Goal: Task Accomplishment & Management: Use online tool/utility

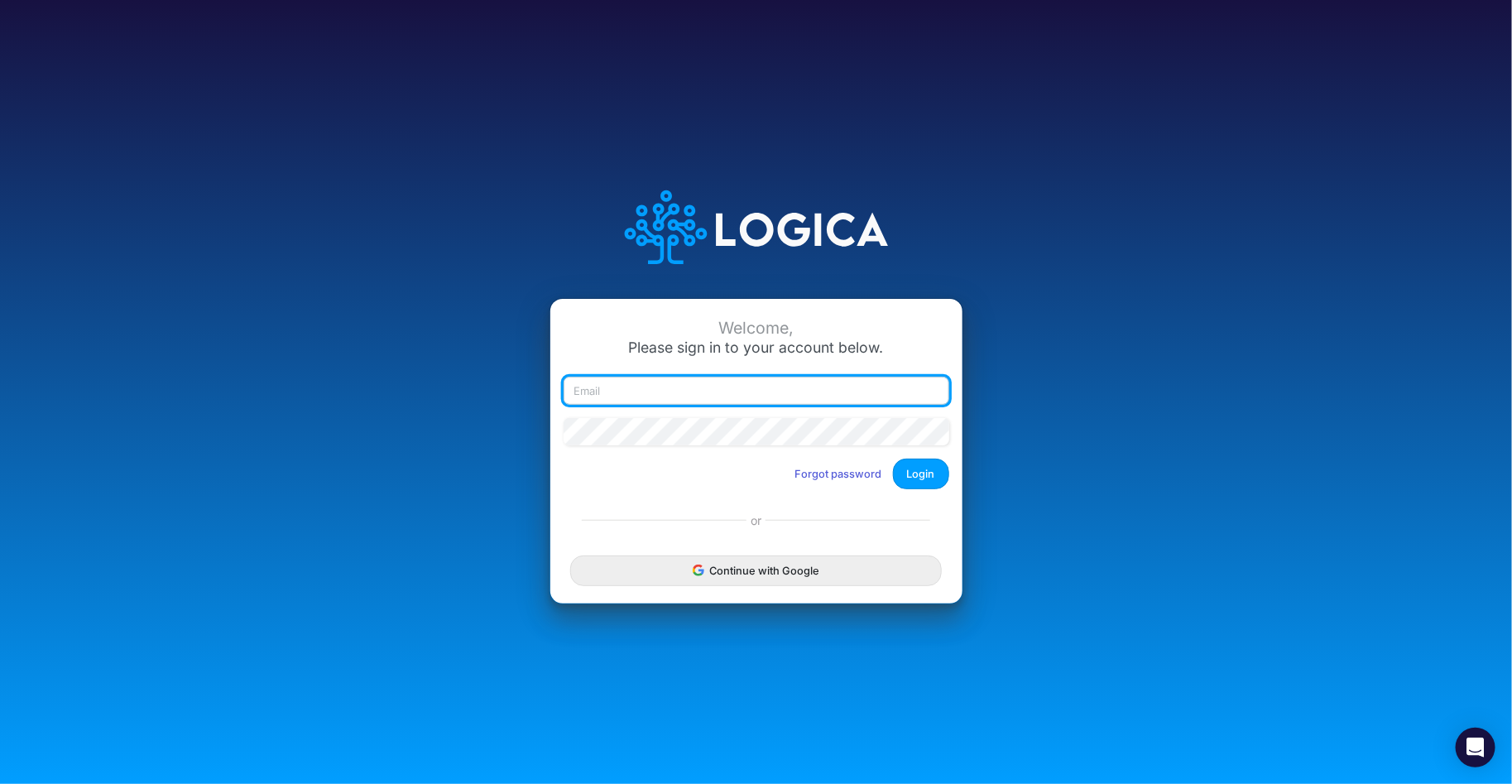
click at [605, 388] on input "email" at bounding box center [756, 391] width 386 height 29
type input "claudia@buildmas.pro"
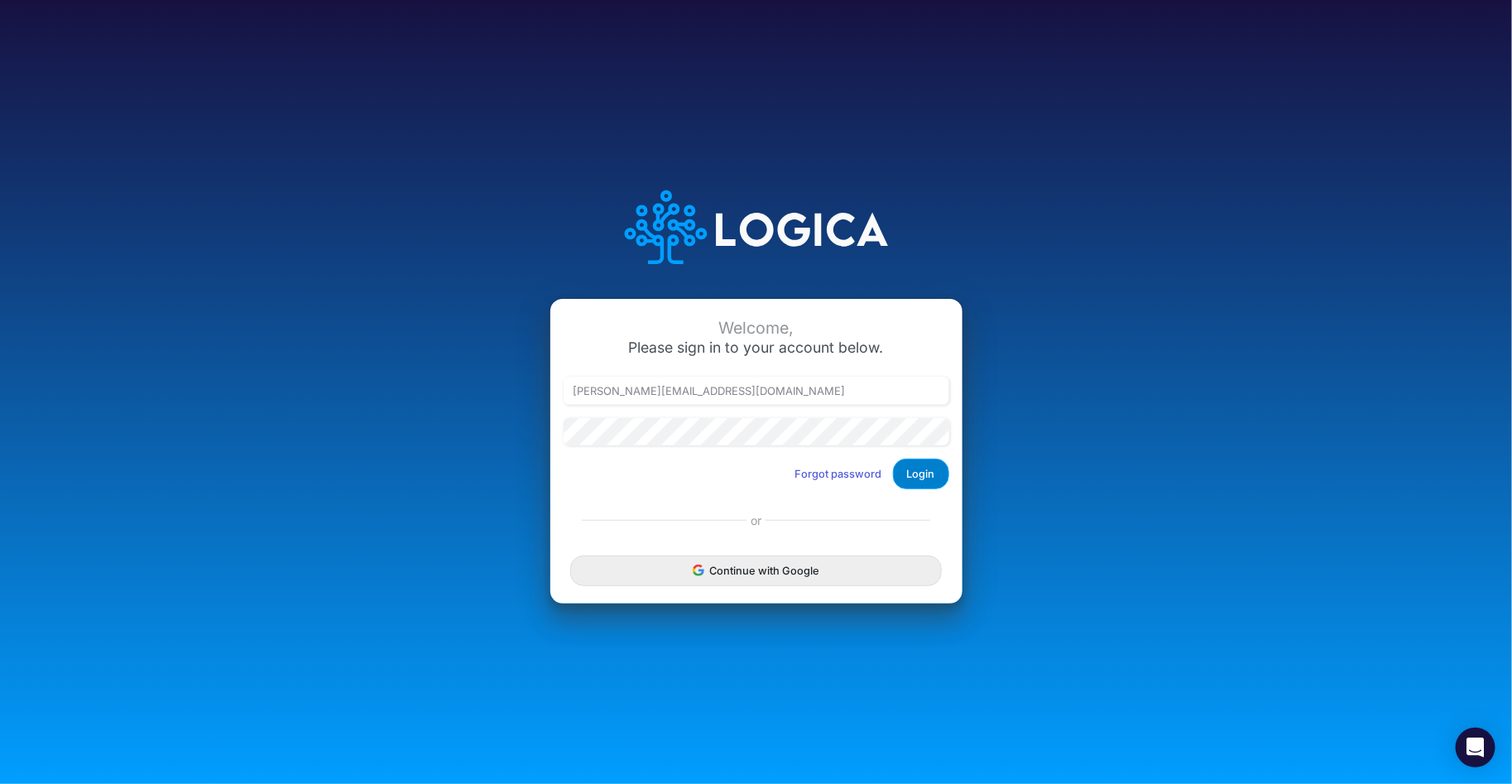
click at [925, 475] on button "Login" at bounding box center [921, 474] width 56 height 30
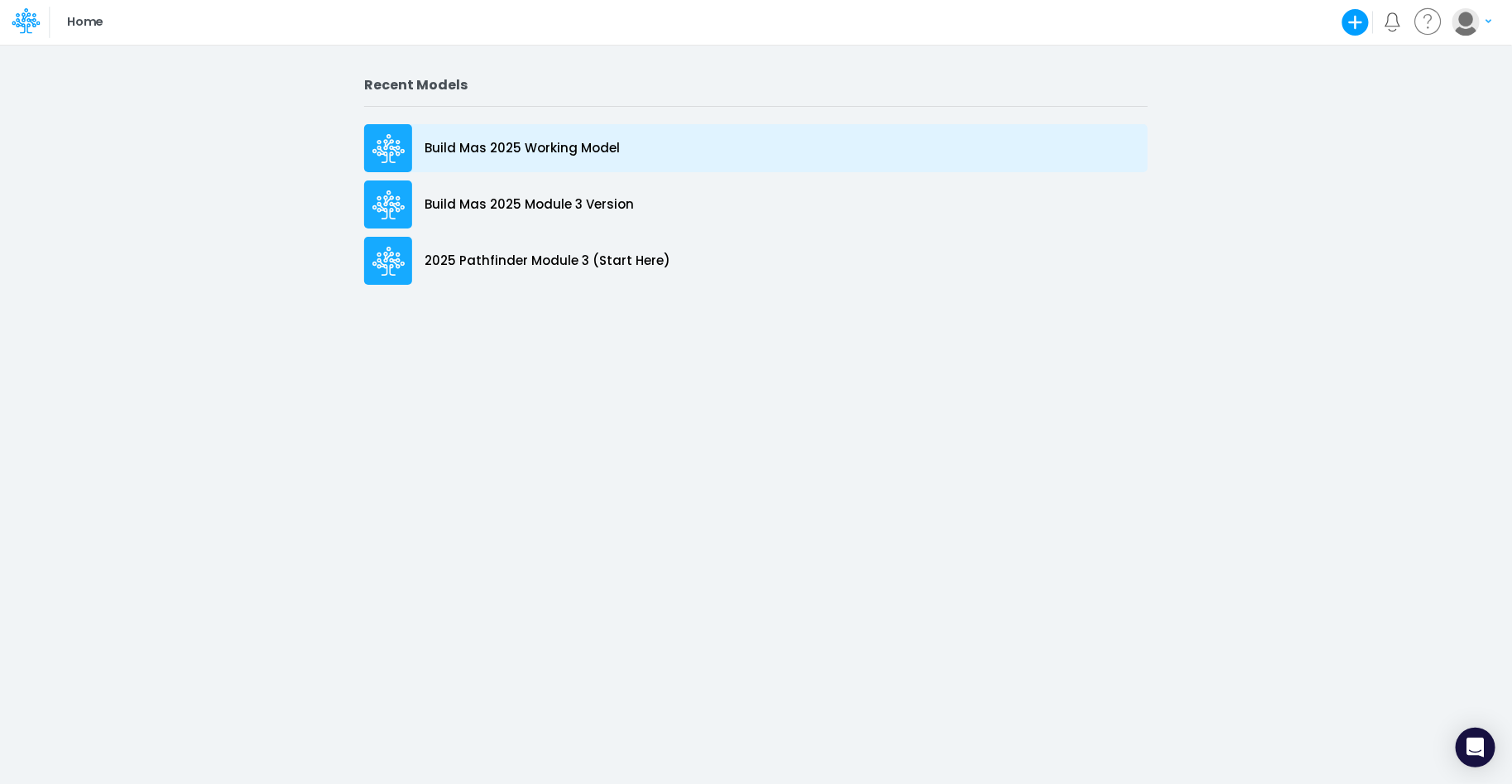
click at [601, 144] on p "Build Mas 2025 Working Model" at bounding box center [523, 148] width 196 height 19
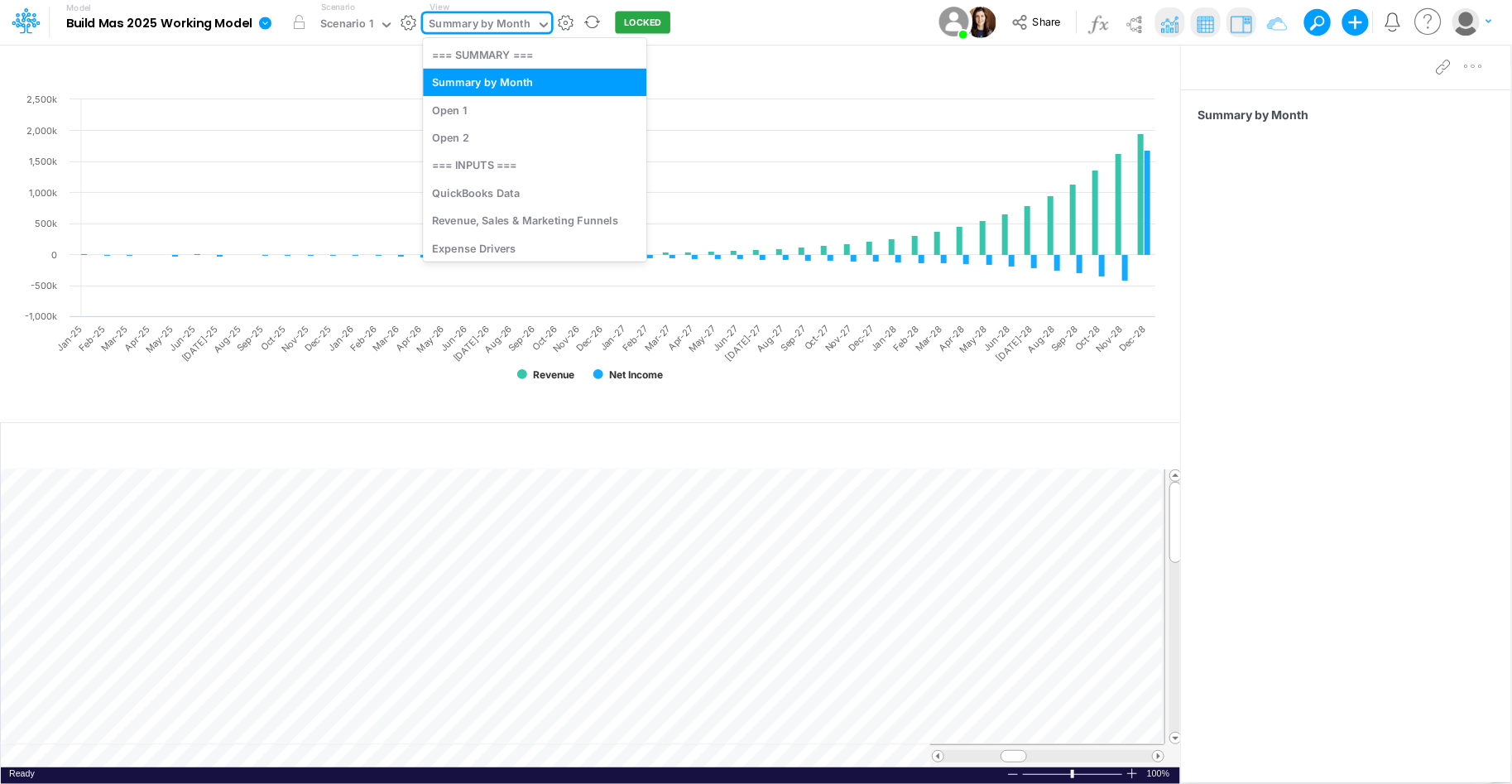
click at [543, 29] on icon at bounding box center [544, 25] width 15 height 15
click at [523, 225] on div "Revenue, Sales & Marketing Funnels" at bounding box center [534, 220] width 223 height 28
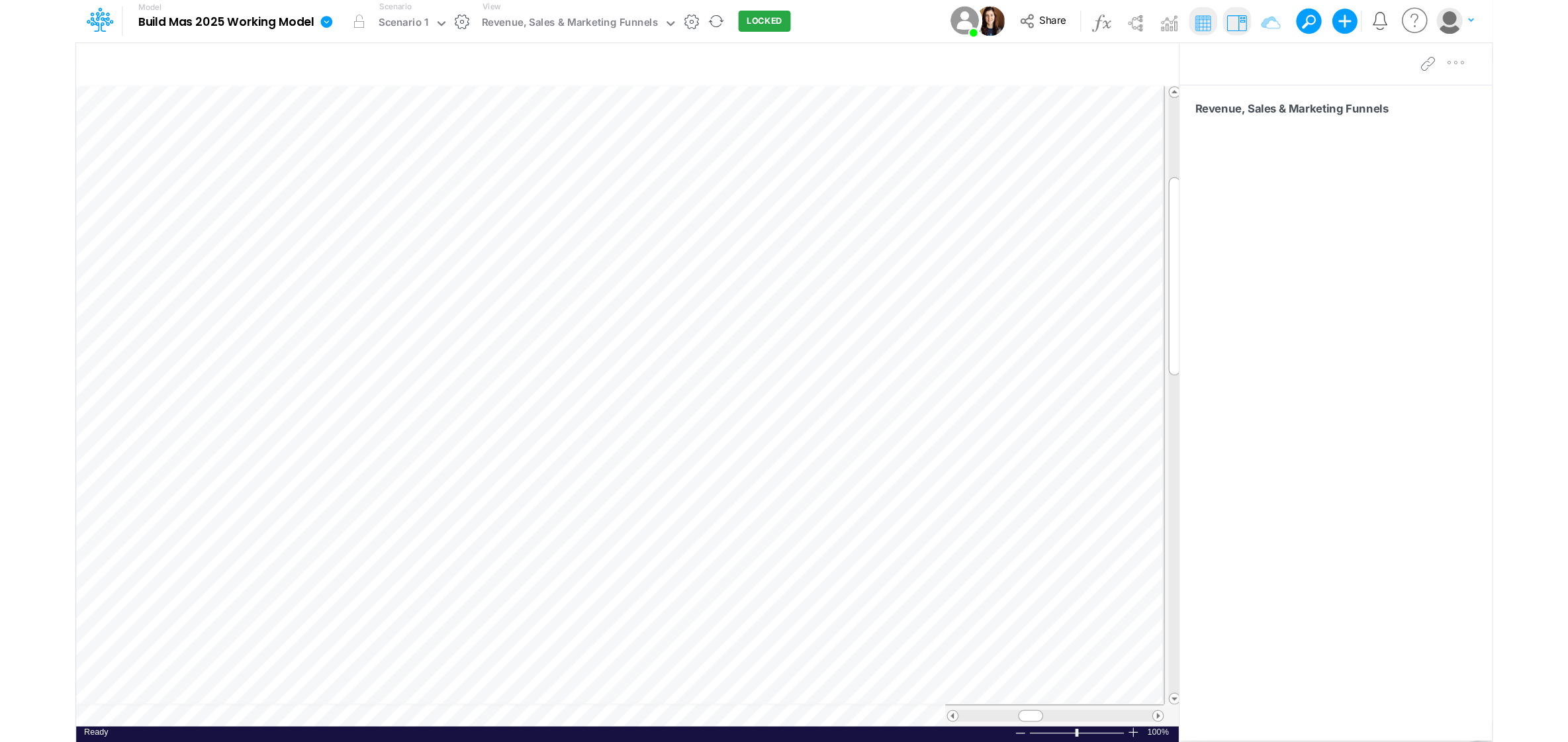
scroll to position [6, 1]
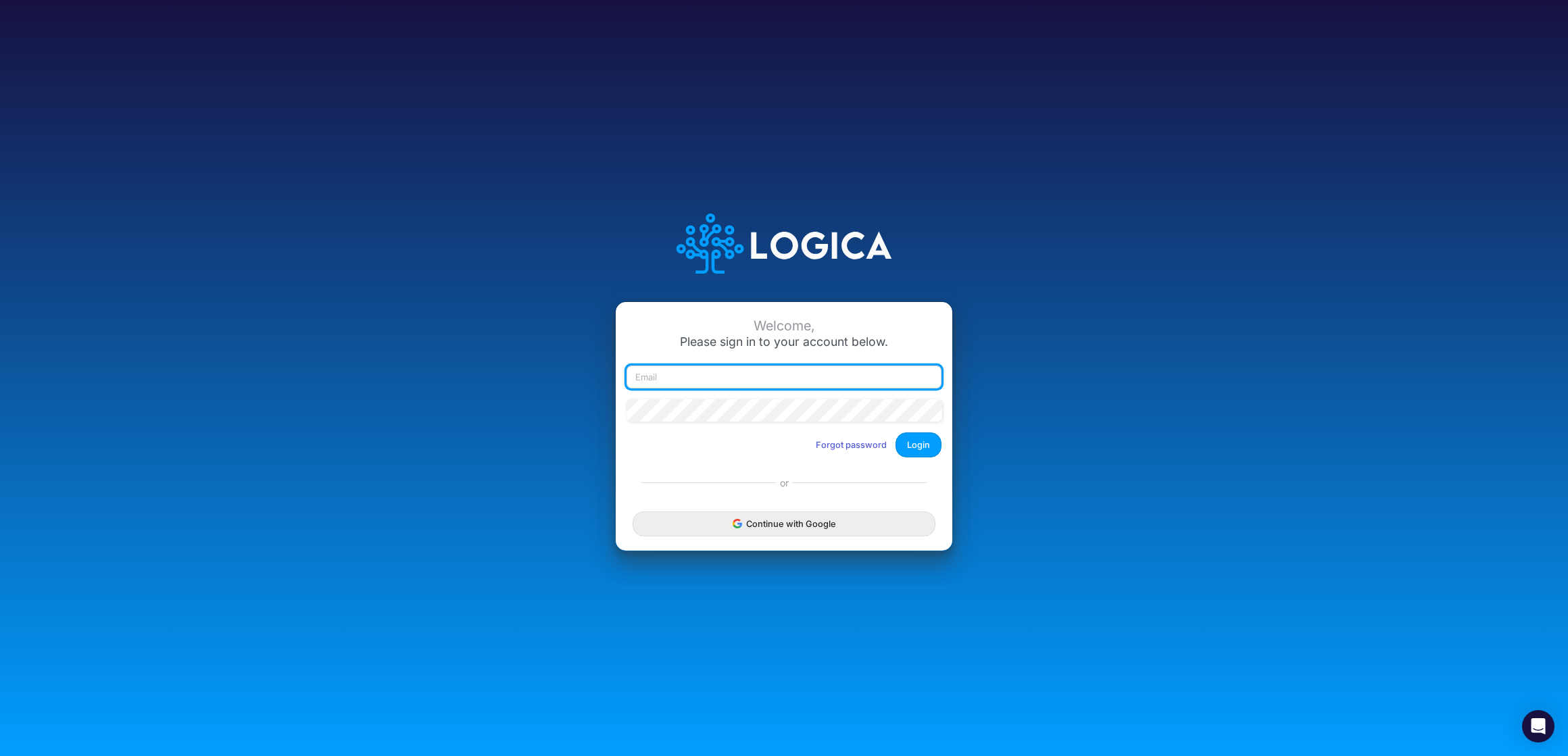
click at [699, 373] on input "email" at bounding box center [784, 377] width 315 height 23
type input "[PERSON_NAME][EMAIL_ADDRESS][DOMAIN_NAME]"
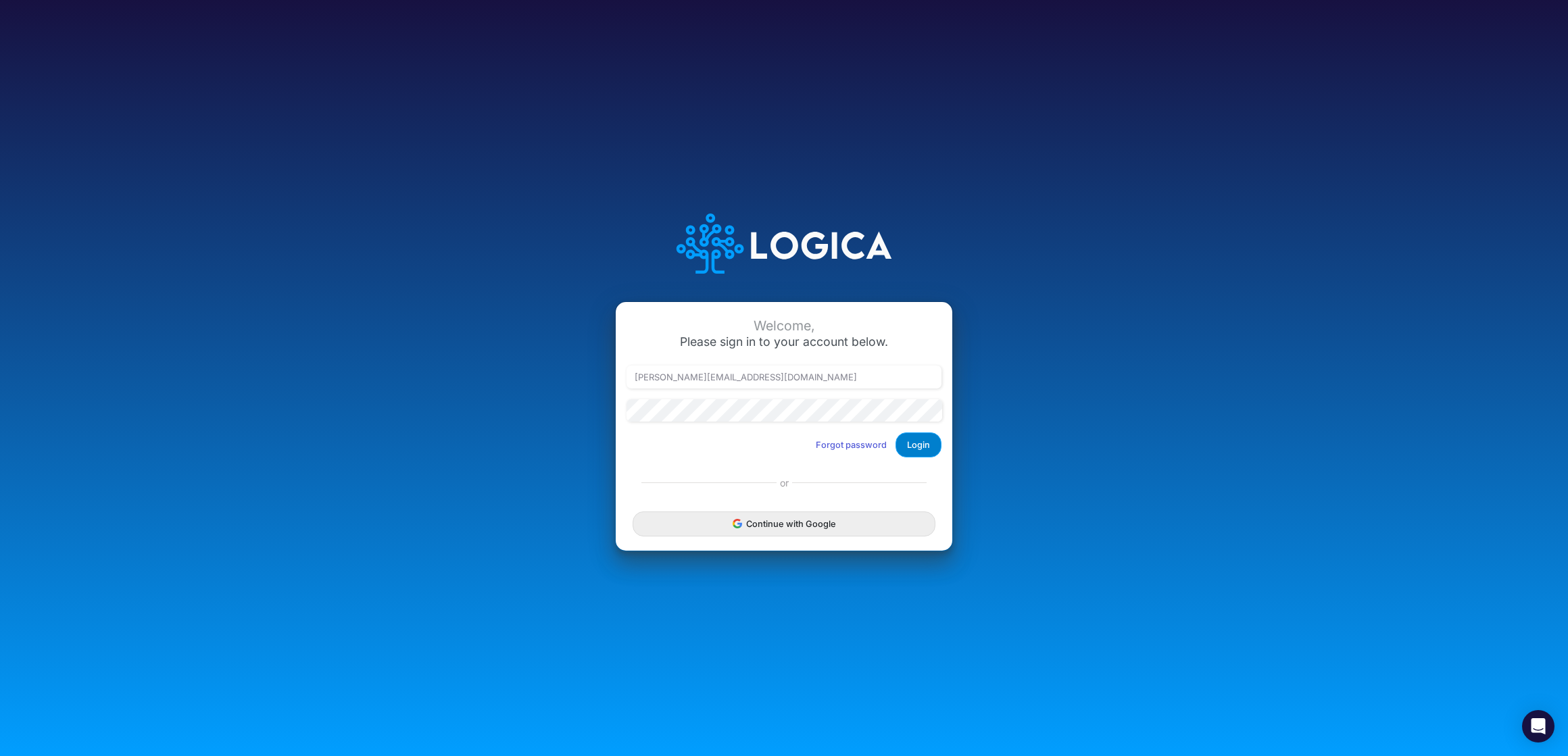
click at [919, 444] on button "Login" at bounding box center [918, 444] width 46 height 25
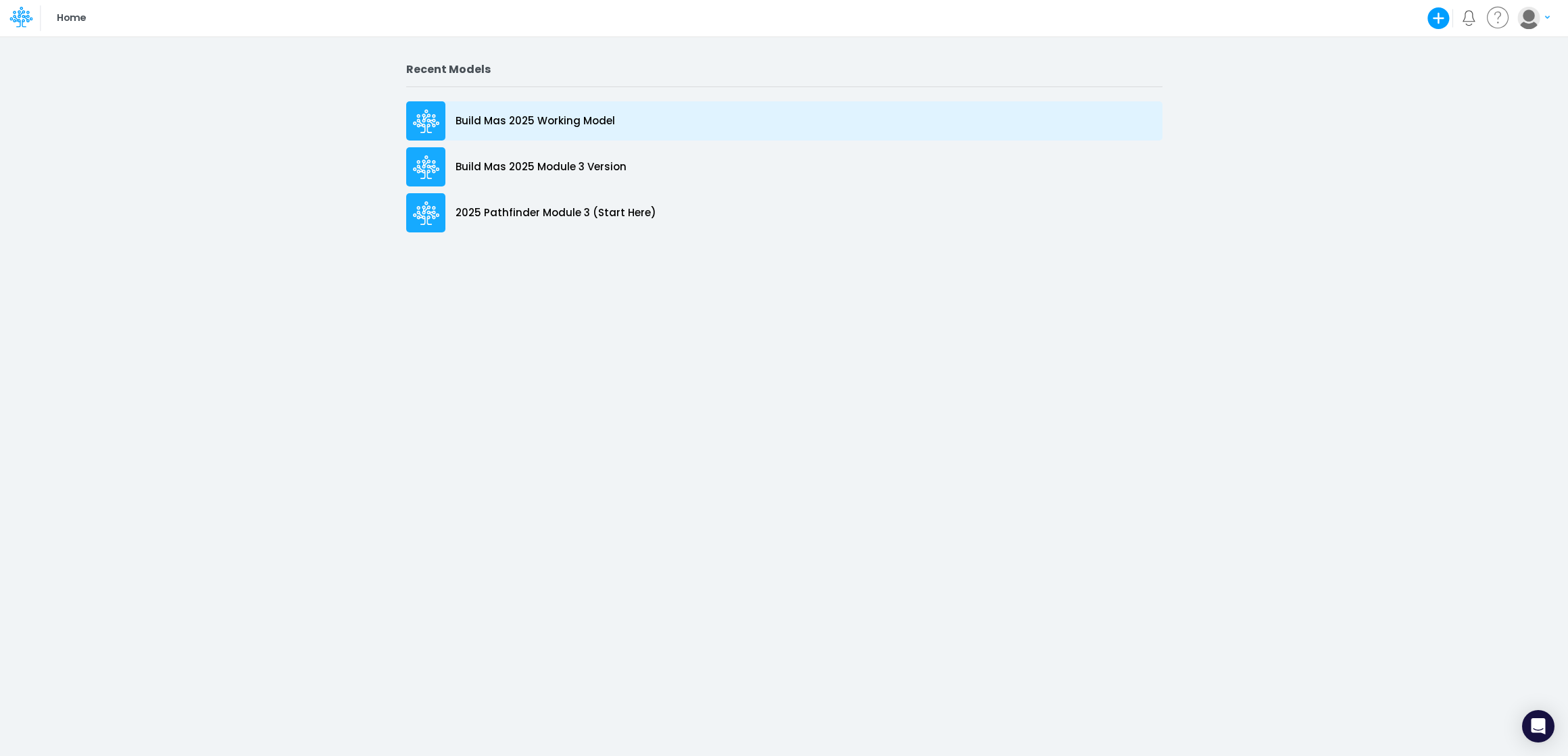
click at [584, 120] on p "Build Mas 2025 Working Model" at bounding box center [535, 121] width 160 height 16
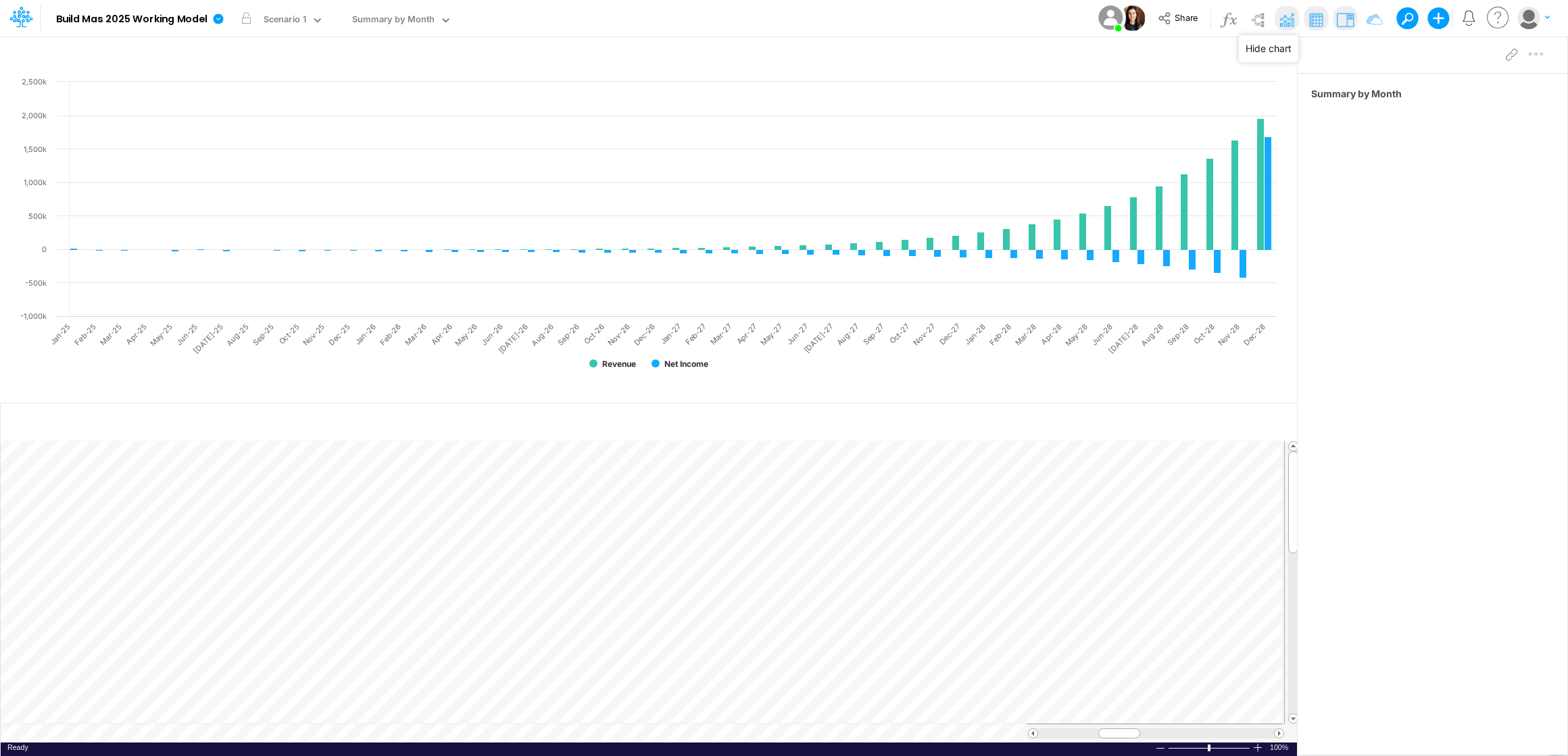
click at [1287, 23] on img at bounding box center [1286, 19] width 22 height 22
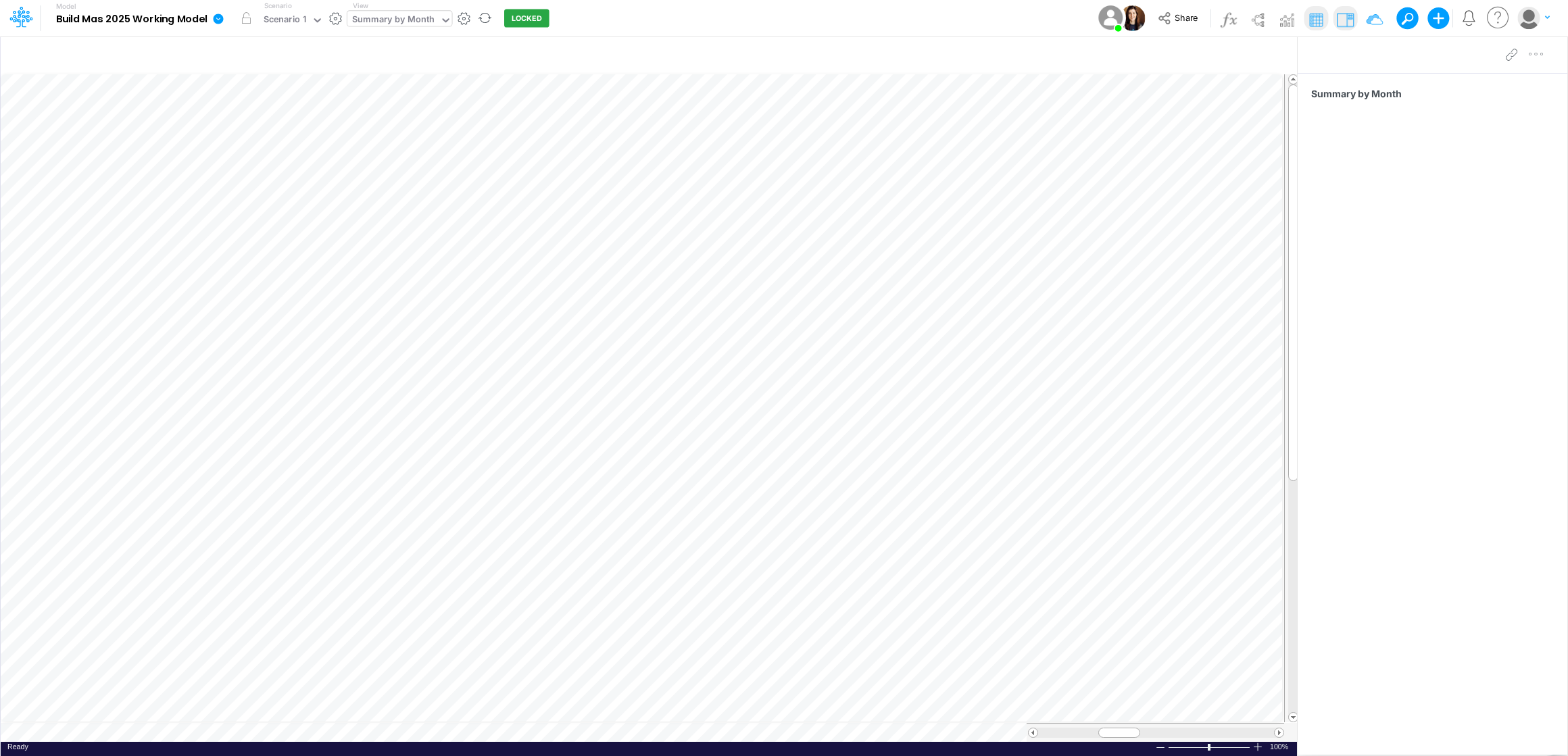
click at [442, 21] on icon at bounding box center [445, 20] width 7 height 4
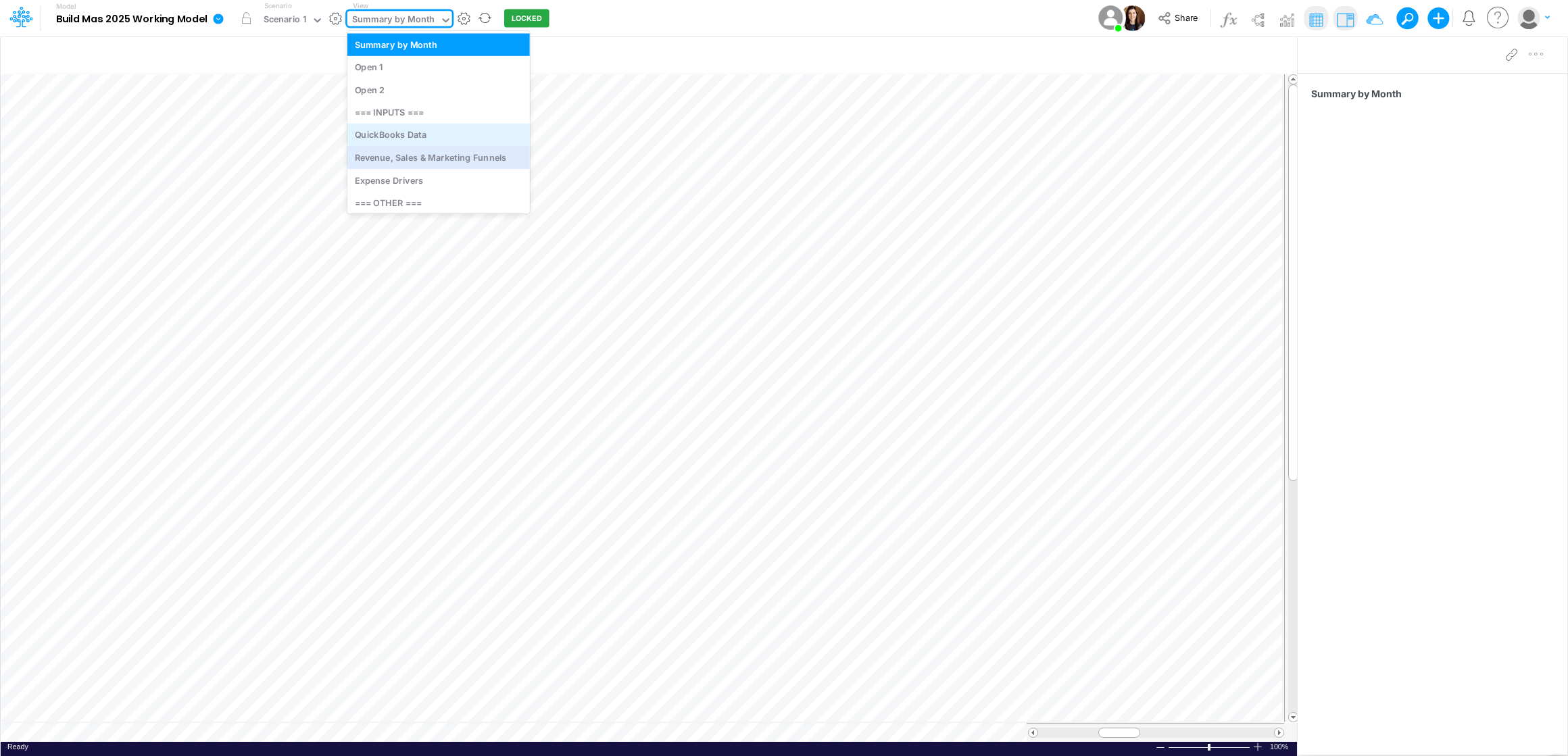
scroll to position [28, 0]
click at [427, 153] on div "Revenue, Sales & Marketing Funnels" at bounding box center [438, 155] width 182 height 22
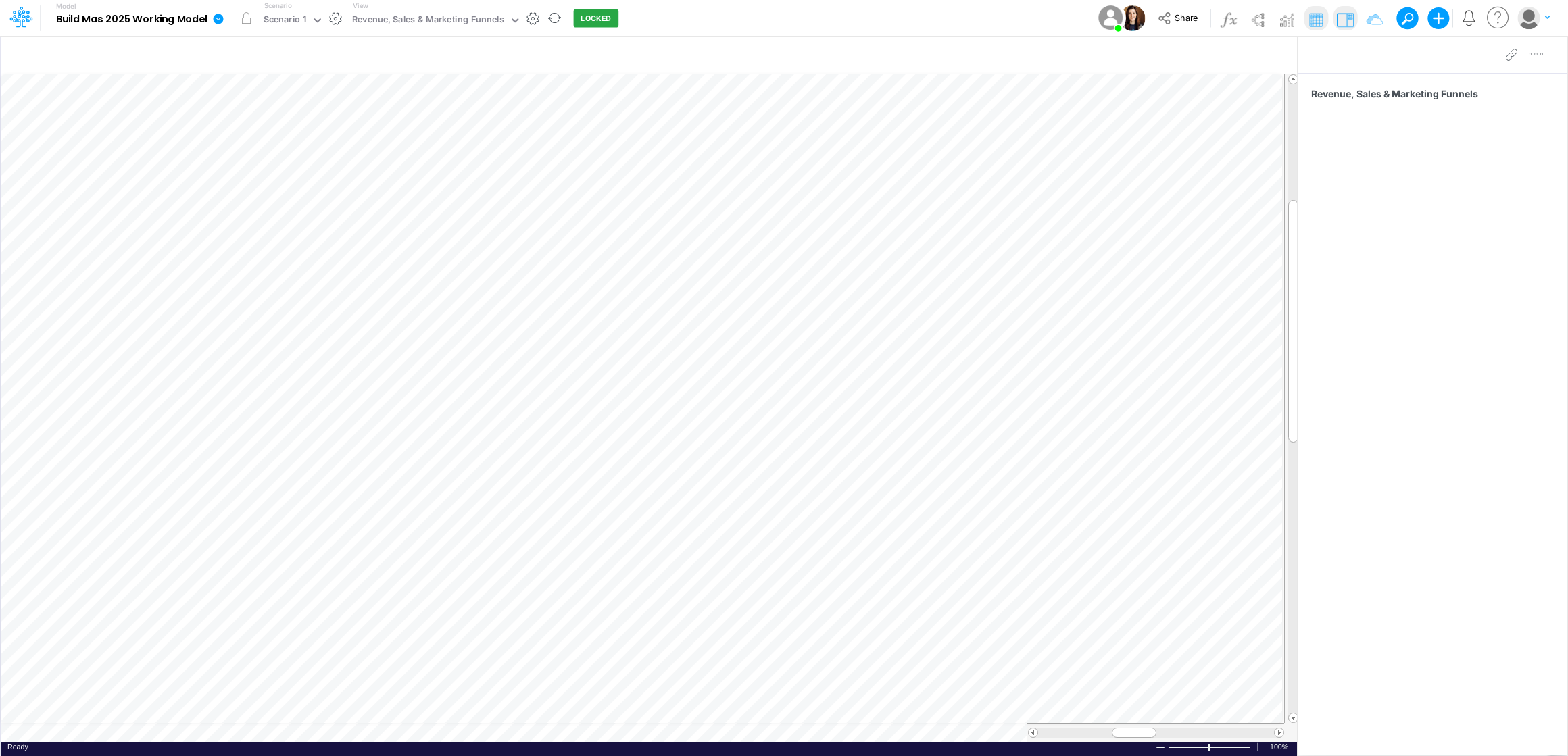
scroll to position [6, 1]
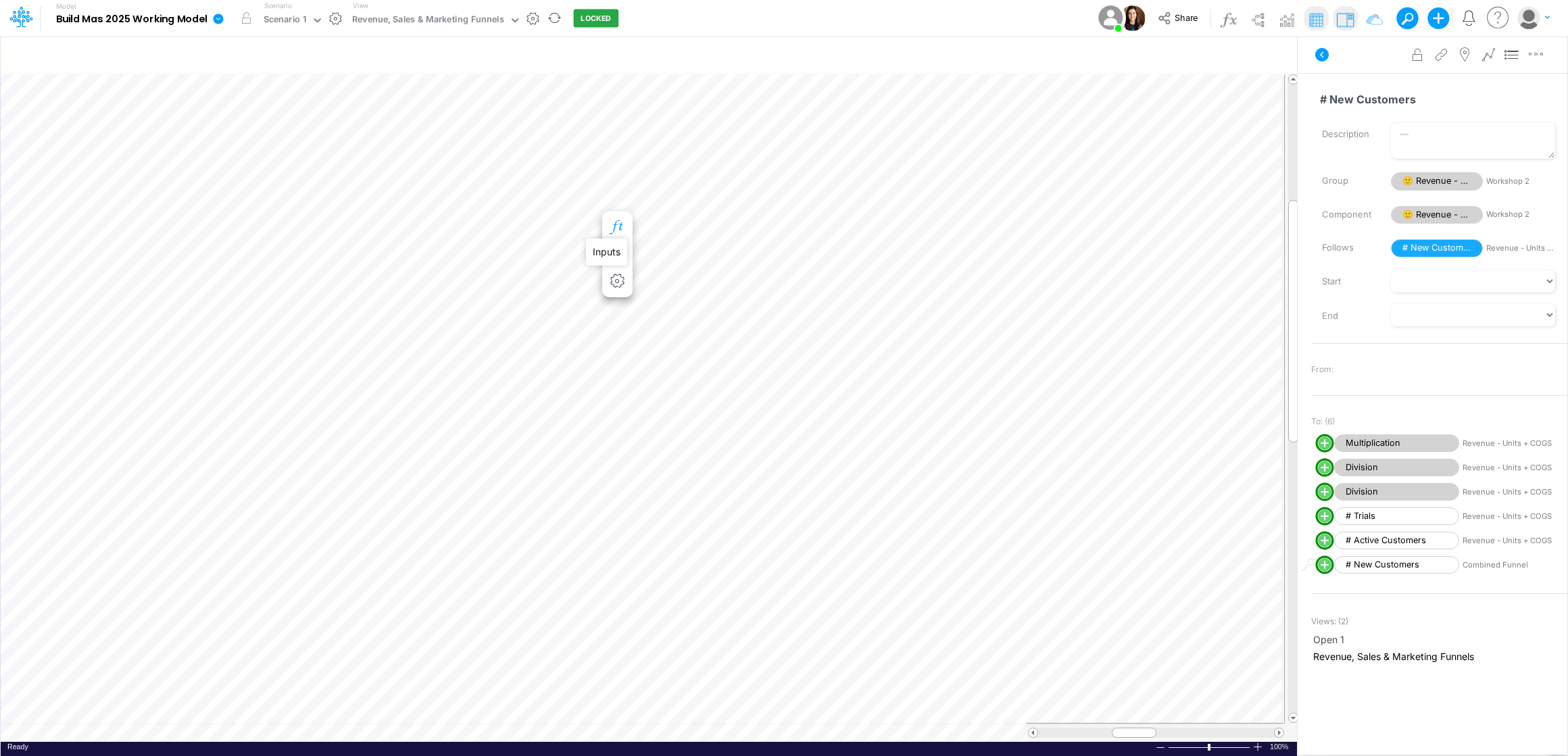
click at [616, 226] on icon "button" at bounding box center [617, 227] width 20 height 14
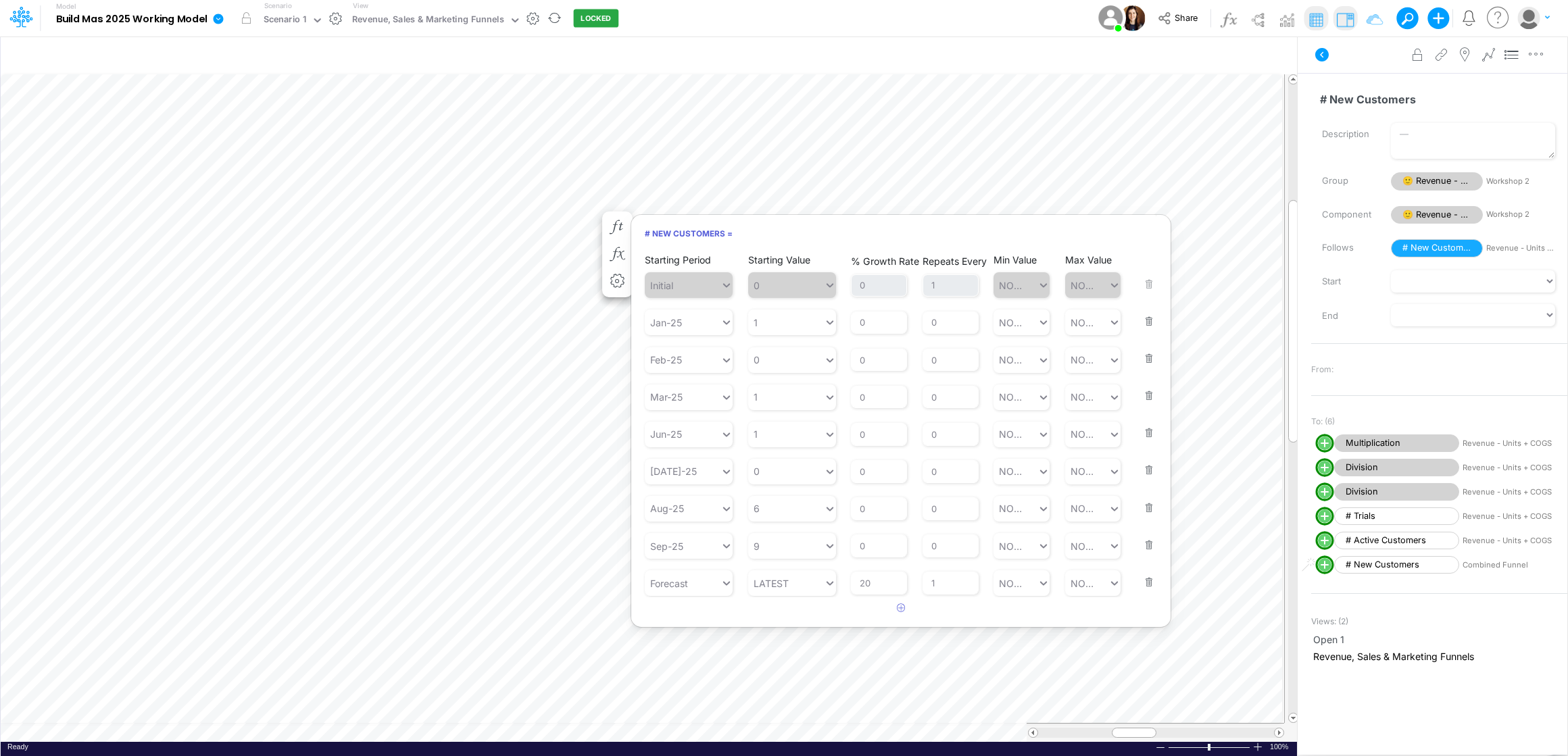
scroll to position [6, 1]
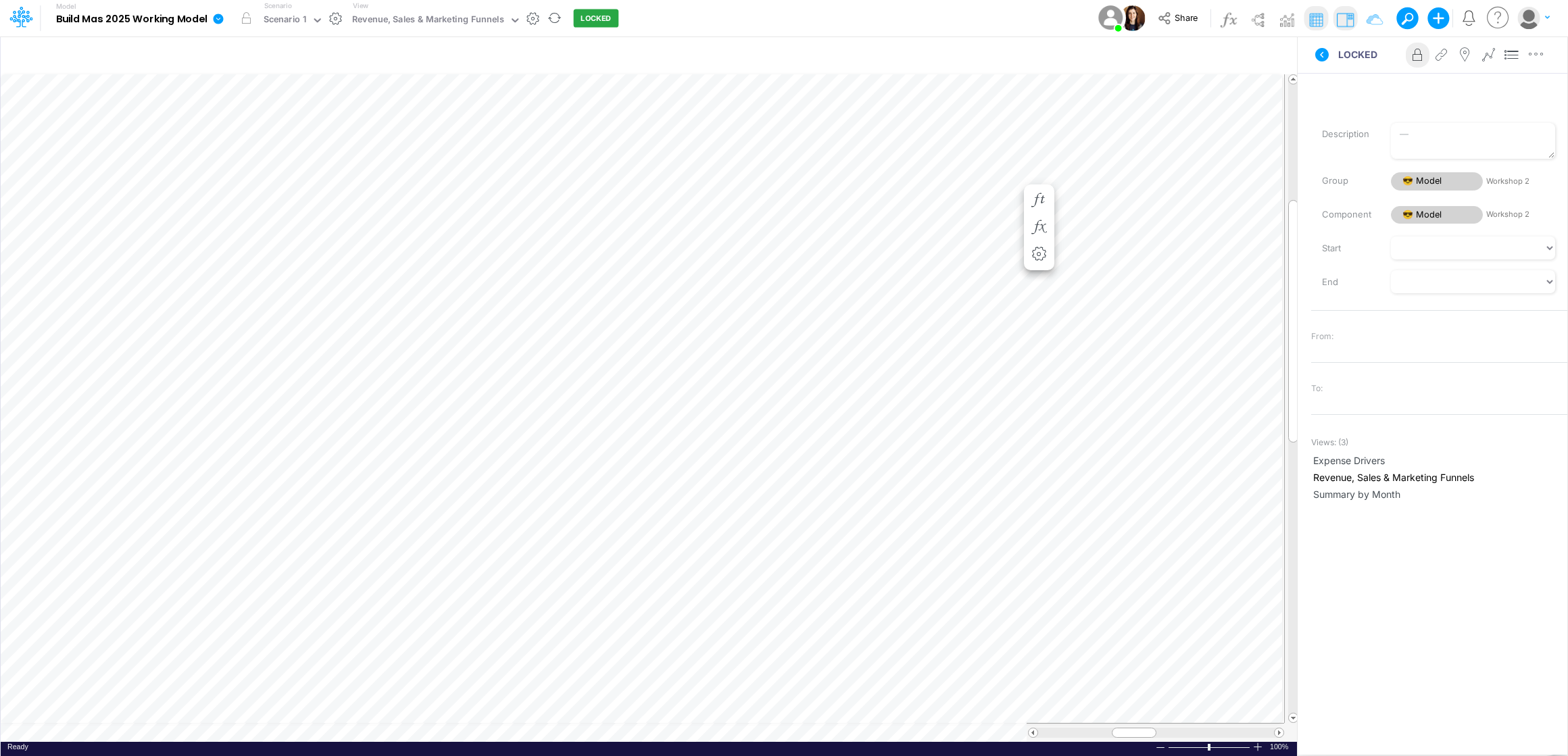
scroll to position [6, 1]
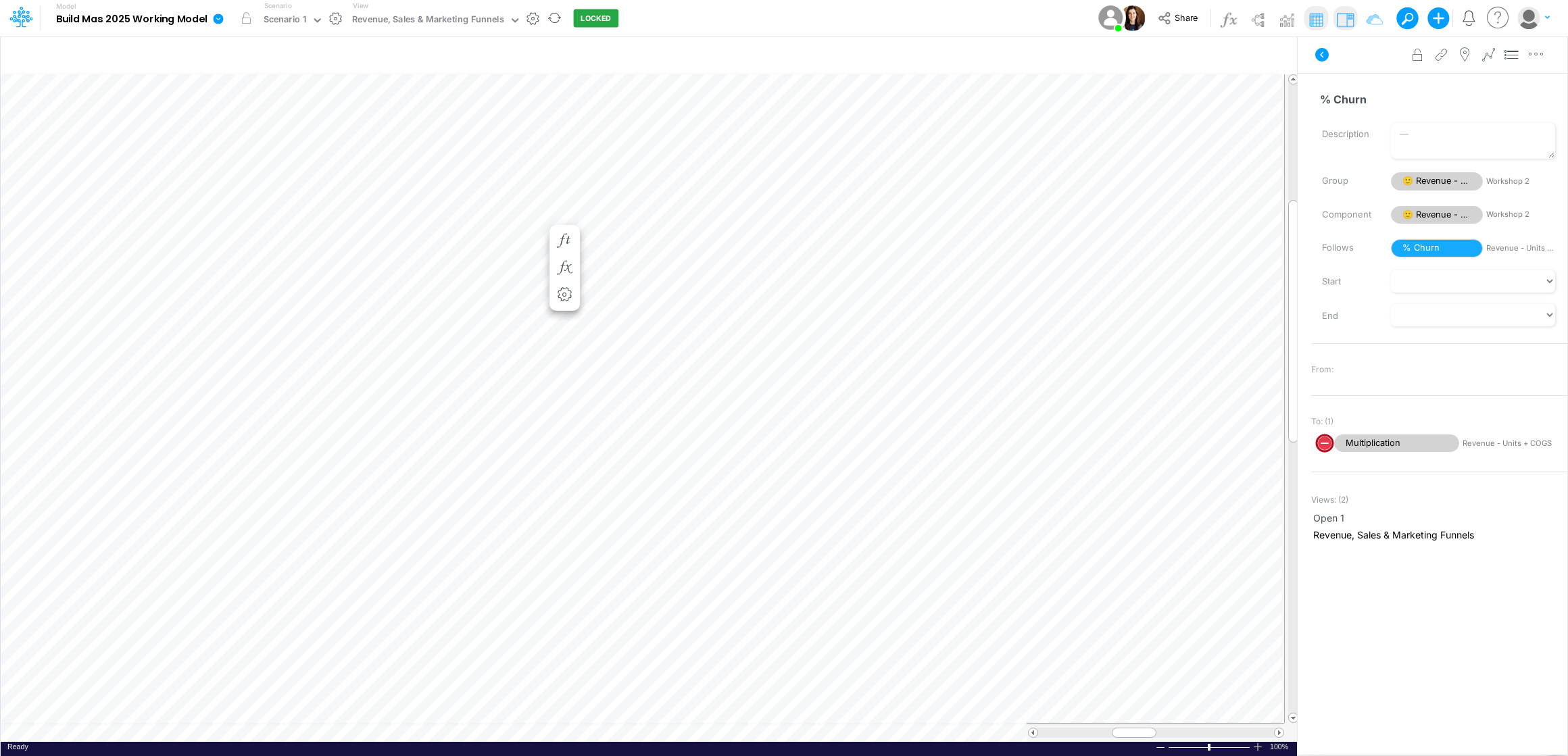
scroll to position [6, 1]
click at [616, 238] on icon "button" at bounding box center [617, 240] width 20 height 14
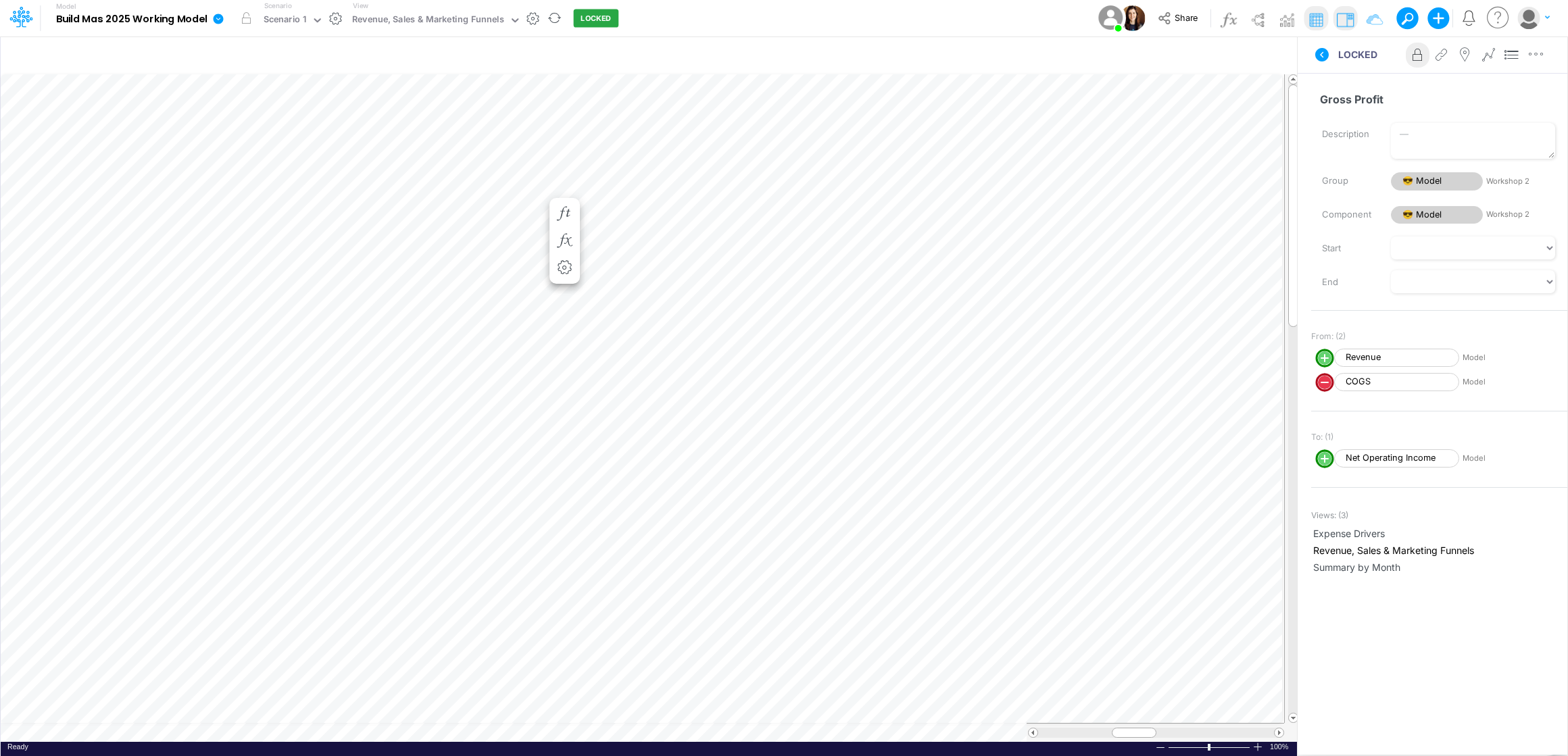
scroll to position [6, 1]
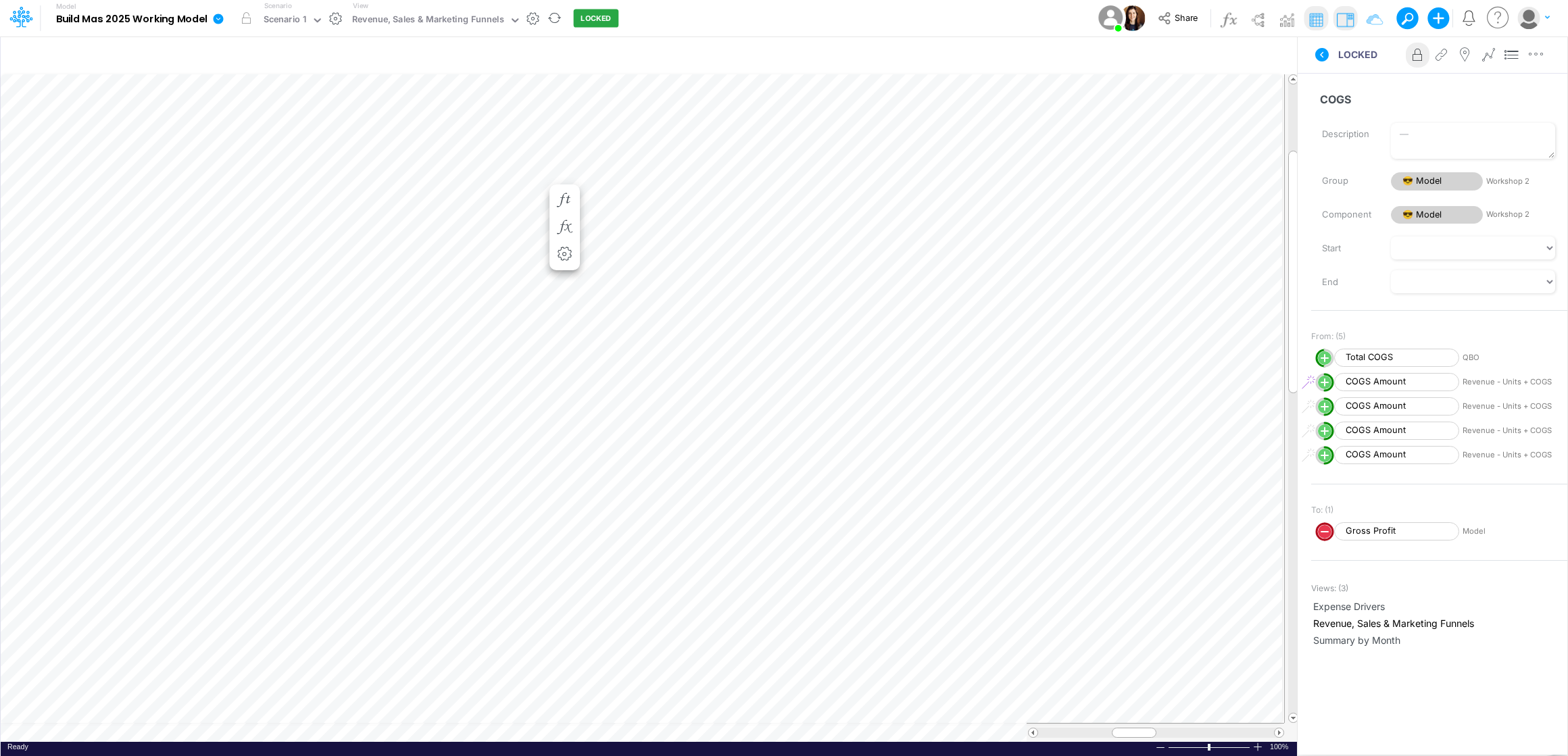
scroll to position [6, 1]
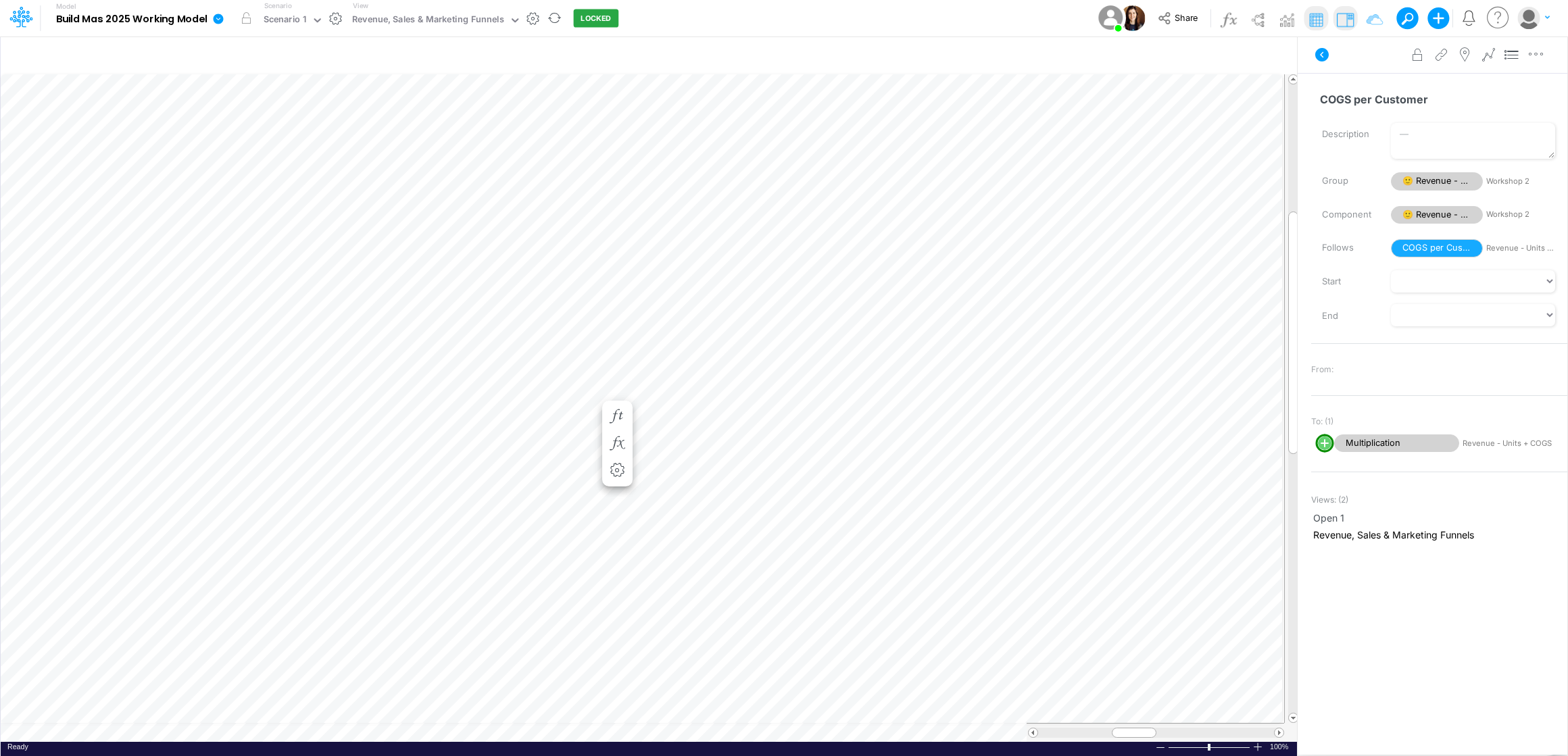
scroll to position [6, 1]
